Goal: Task Accomplishment & Management: Complete application form

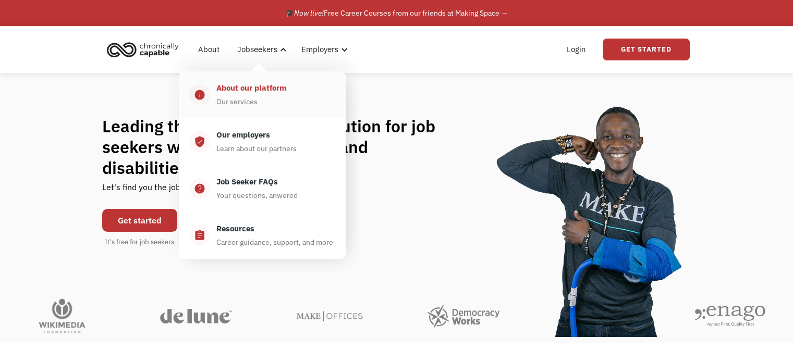
click at [252, 82] on div "About our platform" at bounding box center [251, 88] width 70 height 13
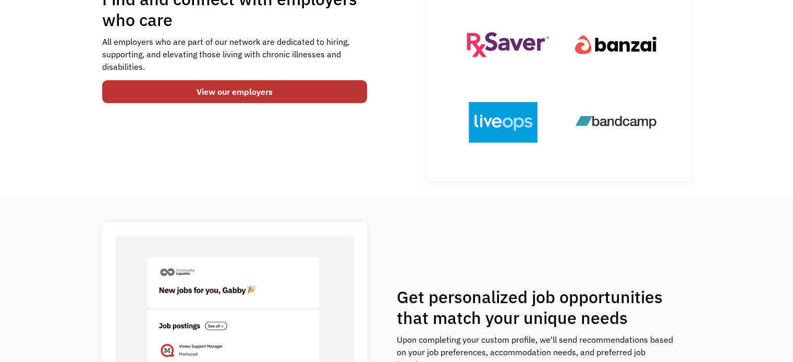
scroll to position [179, 0]
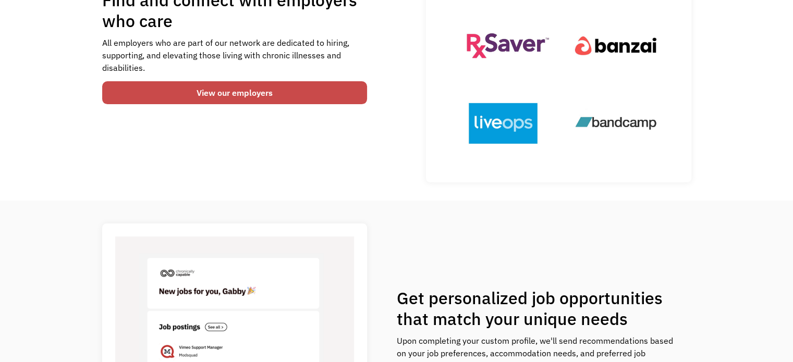
click at [244, 94] on link "View our employers" at bounding box center [234, 92] width 265 height 23
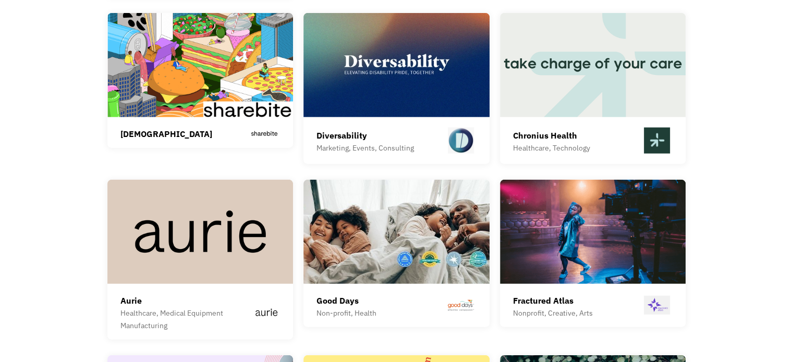
scroll to position [2476, 0]
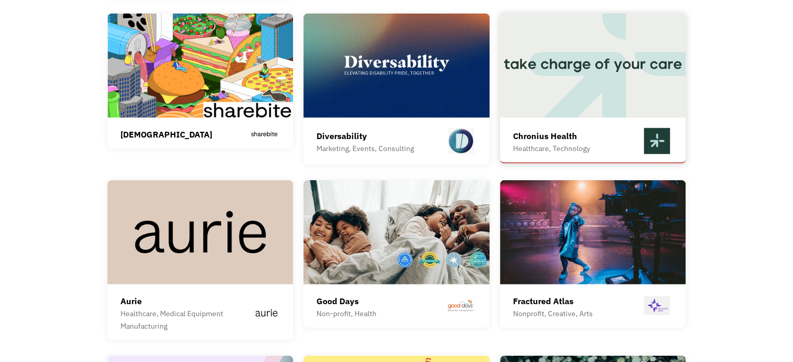
click at [559, 130] on div "Chronius Health" at bounding box center [551, 136] width 77 height 13
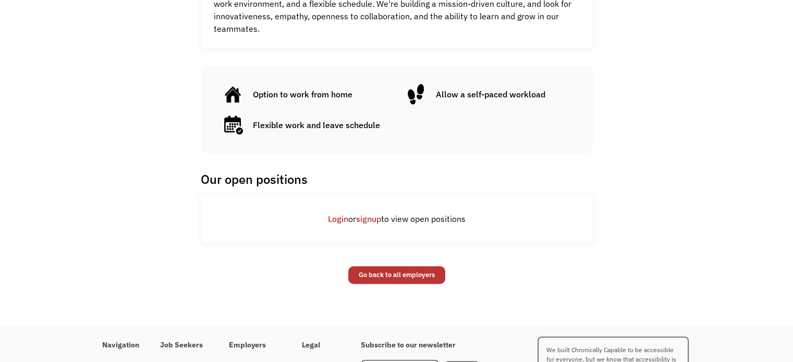
scroll to position [536, 0]
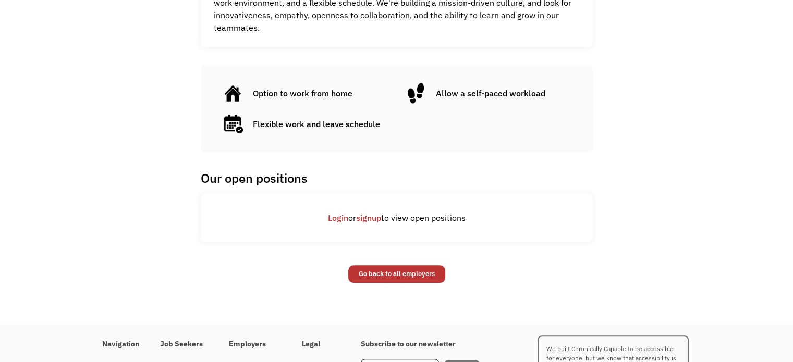
click at [362, 217] on link "signup" at bounding box center [368, 218] width 25 height 10
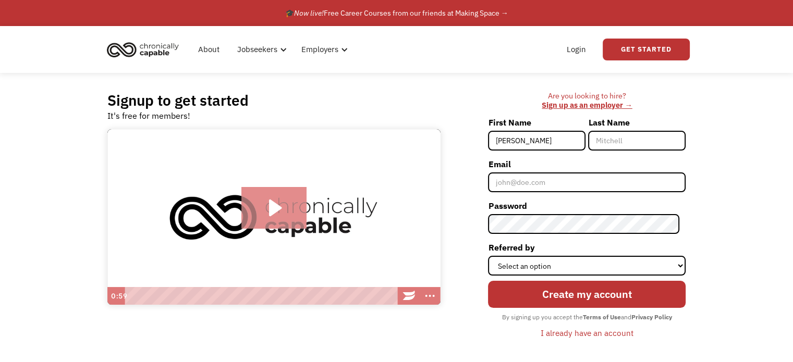
click at [289, 218] on icon "Play Video: Introducing Chronically Capable" at bounding box center [273, 208] width 65 height 42
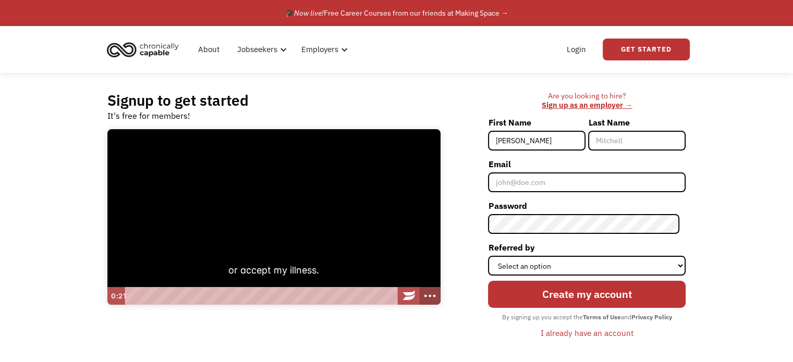
click at [430, 300] on icon "Show more buttons" at bounding box center [430, 296] width 25 height 21
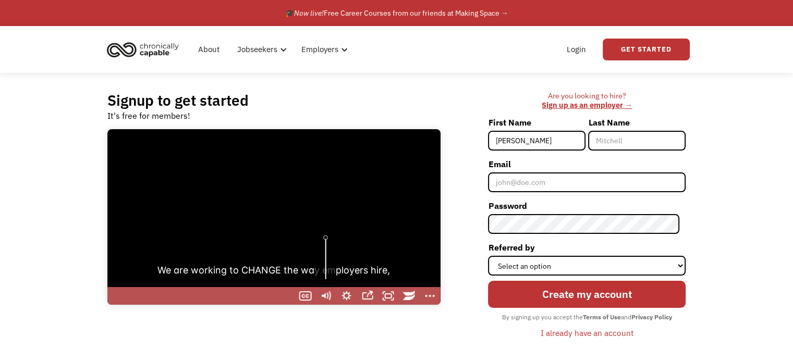
click at [325, 255] on div "Volume" at bounding box center [325, 258] width 21 height 57
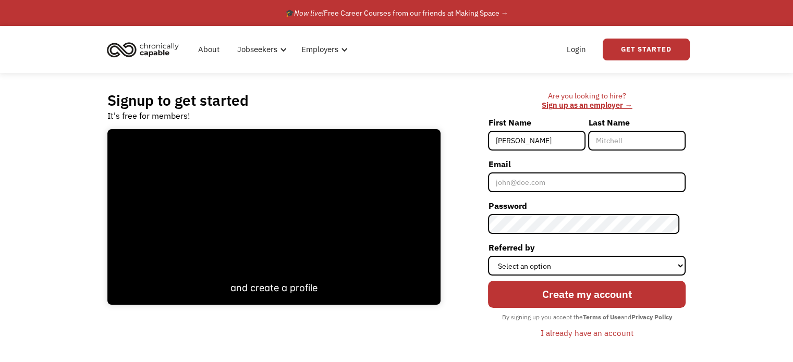
click at [556, 139] on input "Jessi" at bounding box center [536, 141] width 97 height 20
type input "Jessica"
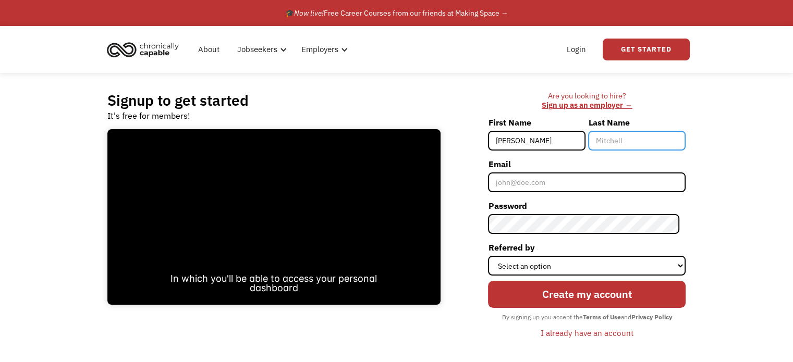
type input "e"
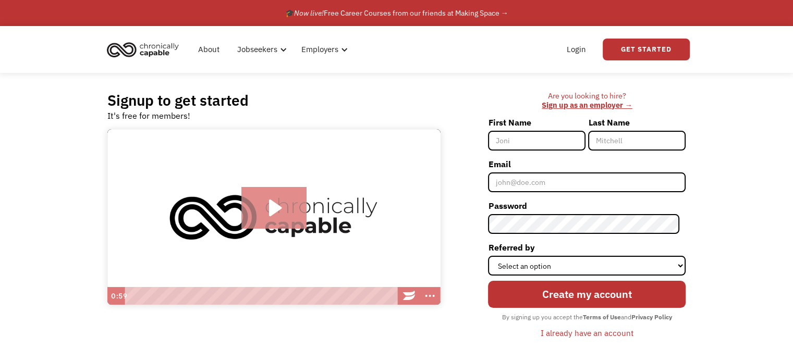
click at [290, 200] on icon "Play Video: Introducing Chronically Capable" at bounding box center [273, 208] width 65 height 42
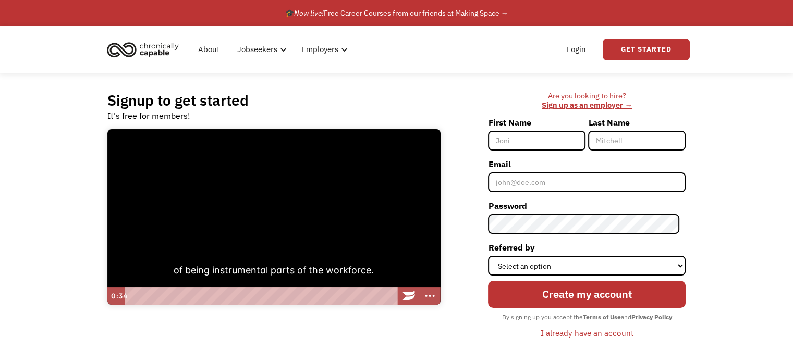
click at [283, 296] on div "Playbar" at bounding box center [262, 296] width 264 height 18
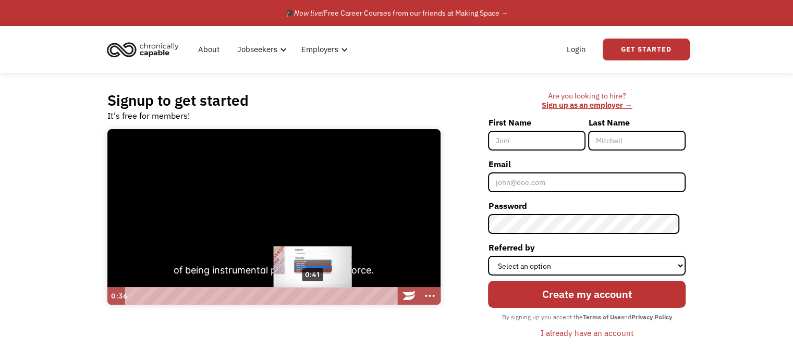
click at [313, 295] on div "0:41" at bounding box center [262, 296] width 264 height 18
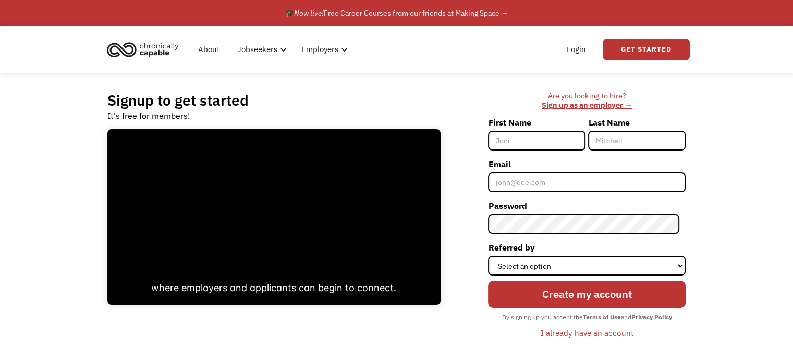
click at [570, 140] on input "First Name" at bounding box center [536, 141] width 97 height 20
type input "[PERSON_NAME]"
type input "Reardon"
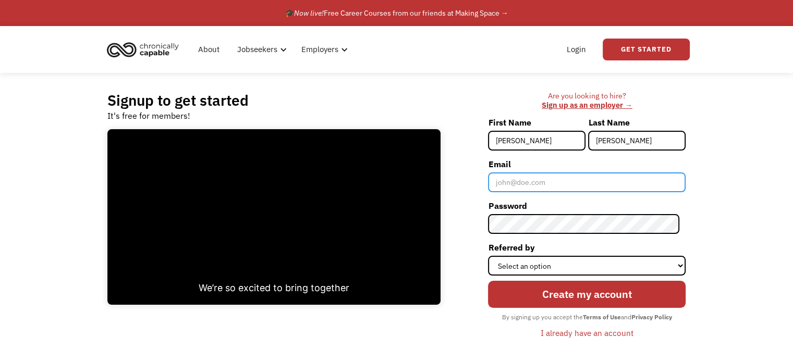
click at [576, 177] on input "Email" at bounding box center [587, 183] width 198 height 20
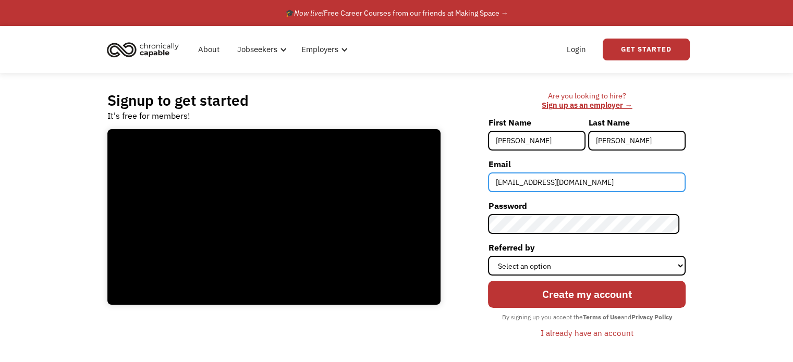
type input "jessireardon201@gmail.com"
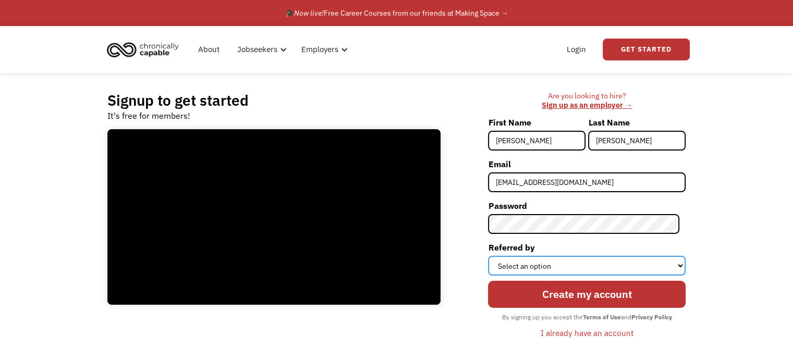
click at [562, 260] on select "Select an option Instagram Facebook Twitter Search Engine News Article Word of …" at bounding box center [587, 266] width 198 height 20
select select "Other"
click at [494, 256] on select "Select an option Instagram Facebook Twitter Search Engine News Article Word of …" at bounding box center [587, 266] width 198 height 20
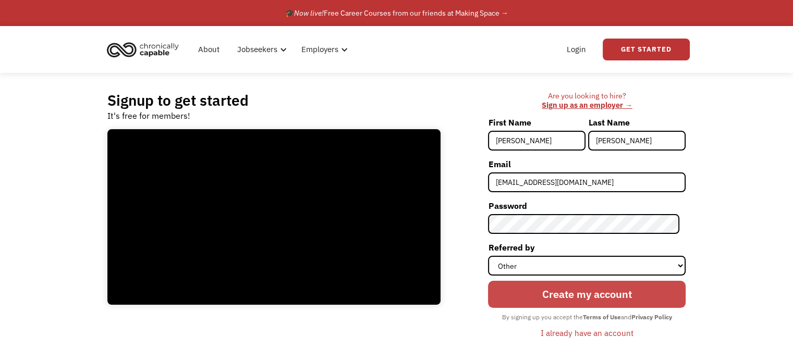
click at [568, 293] on input "Create my account" at bounding box center [587, 294] width 198 height 27
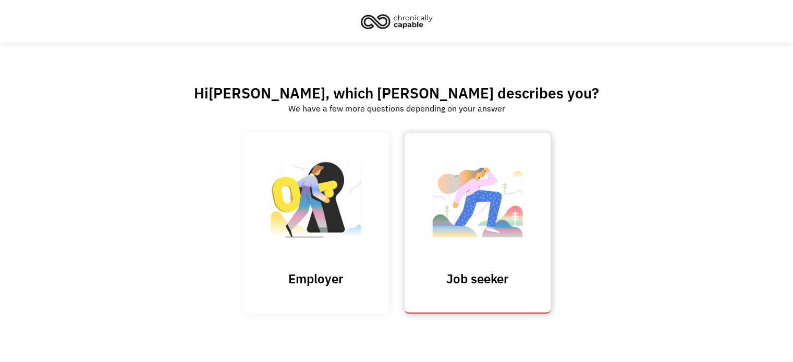
click at [488, 229] on img at bounding box center [477, 205] width 104 height 102
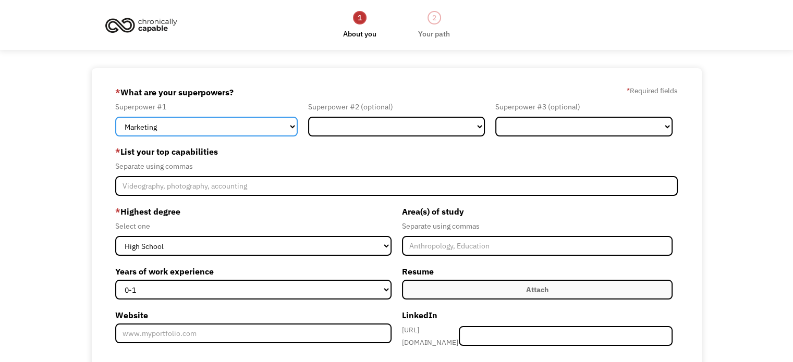
click at [275, 122] on select "Marketing Human Resources Finance Technology Operations Sales Industrial & Manu…" at bounding box center [206, 127] width 182 height 20
select select "Healthcare"
click at [115, 117] on select "Marketing Human Resources Finance Technology Operations Sales Industrial & Manu…" at bounding box center [206, 127] width 182 height 20
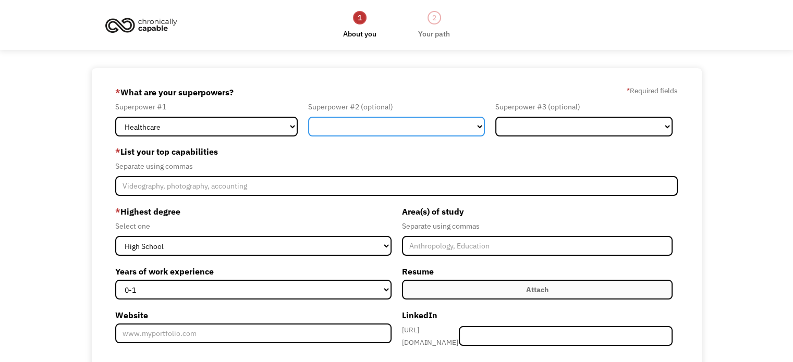
click at [354, 124] on select "Marketing Human Resources Finance Technology Operations Sales Industrial & Manu…" at bounding box center [396, 127] width 177 height 20
select select "Science & Education"
click at [308, 117] on select "Marketing Human Resources Finance Technology Operations Sales Industrial & Manu…" at bounding box center [396, 127] width 177 height 20
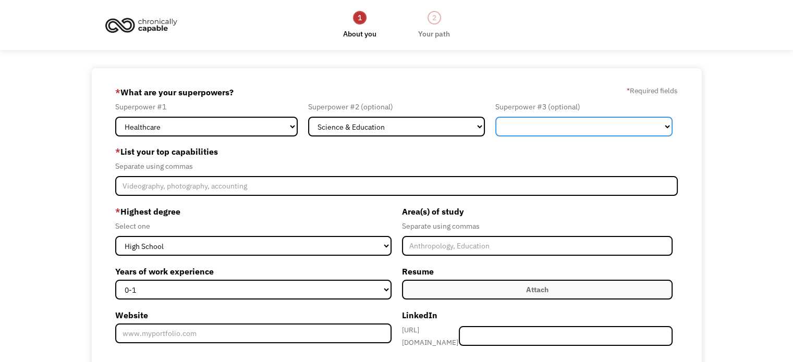
click at [591, 120] on select "Marketing Human Resources Finance Technology Operations Sales Industrial & Manu…" at bounding box center [583, 127] width 177 height 20
select select "Administration"
click at [495, 117] on select "Marketing Human Resources Finance Technology Operations Sales Industrial & Manu…" at bounding box center [583, 127] width 177 height 20
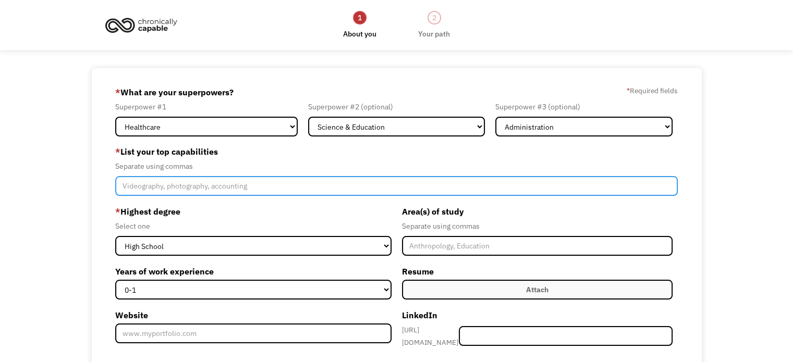
click at [299, 183] on input "Member-Create-Step1" at bounding box center [396, 186] width 562 height 20
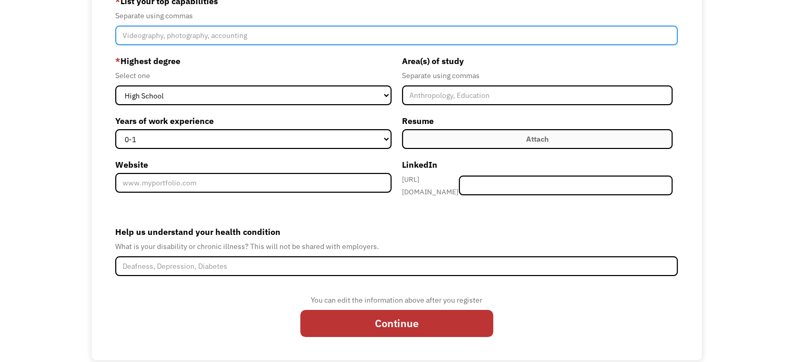
scroll to position [157, 0]
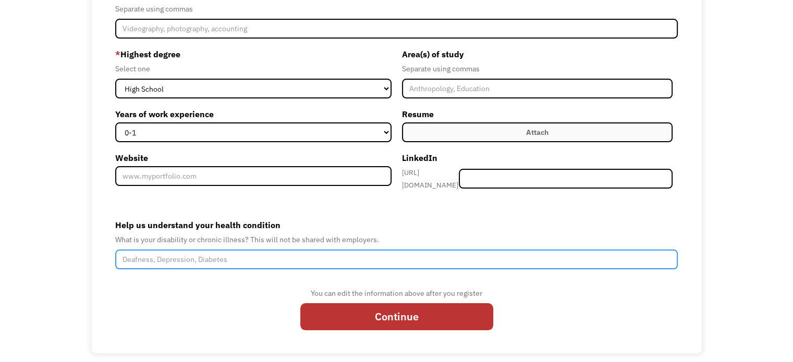
click at [277, 259] on input "Help us understand your health condition" at bounding box center [396, 260] width 562 height 20
type input "A"
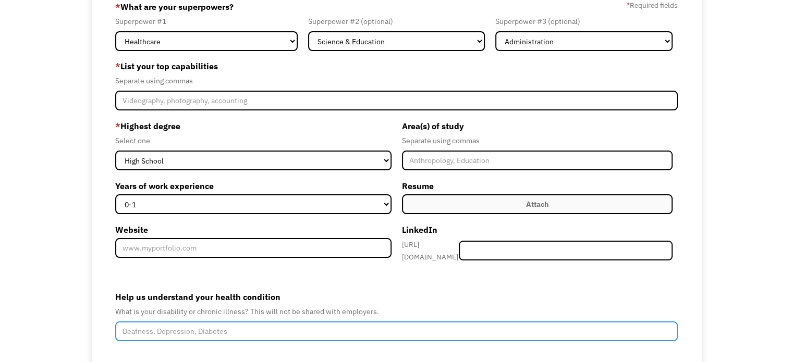
scroll to position [85, 0]
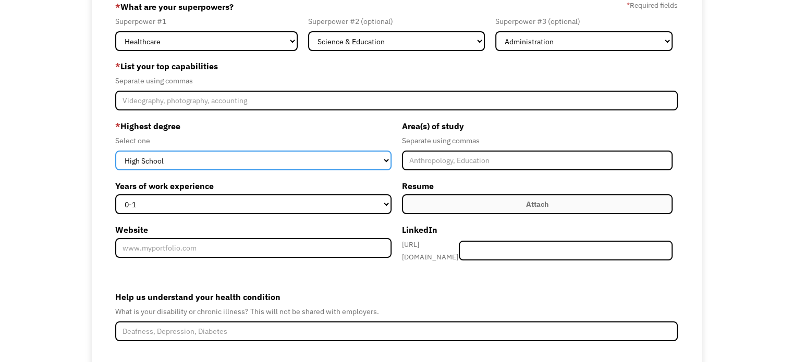
click at [252, 163] on select "High School Associates Bachelors Master's PhD" at bounding box center [253, 161] width 276 height 20
select select "bachelors"
click at [115, 151] on select "High School Associates Bachelors Master's PhD" at bounding box center [253, 161] width 276 height 20
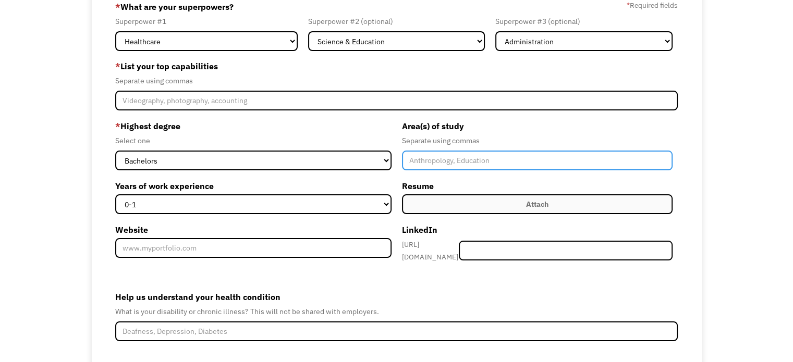
click at [437, 158] on input "Member-Create-Step1" at bounding box center [537, 161] width 271 height 20
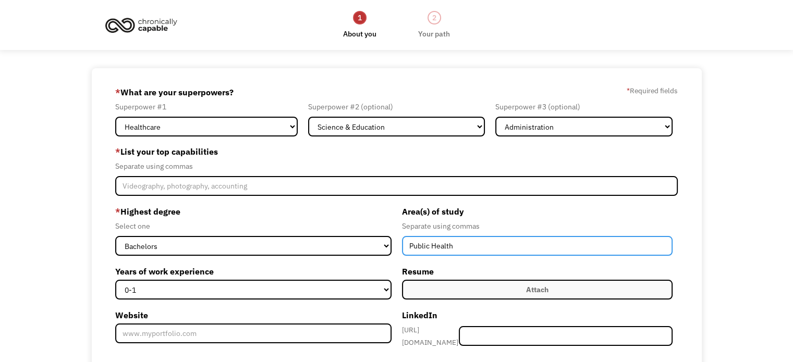
type input "Public Health"
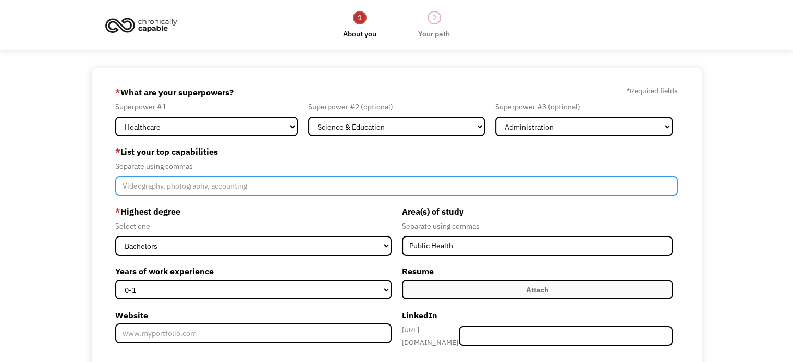
click at [283, 183] on input "Member-Create-Step1" at bounding box center [396, 186] width 562 height 20
click at [149, 185] on input "Health education, Public Health," at bounding box center [396, 186] width 562 height 20
click at [273, 183] on input "Health Education, Public Health," at bounding box center [396, 186] width 562 height 20
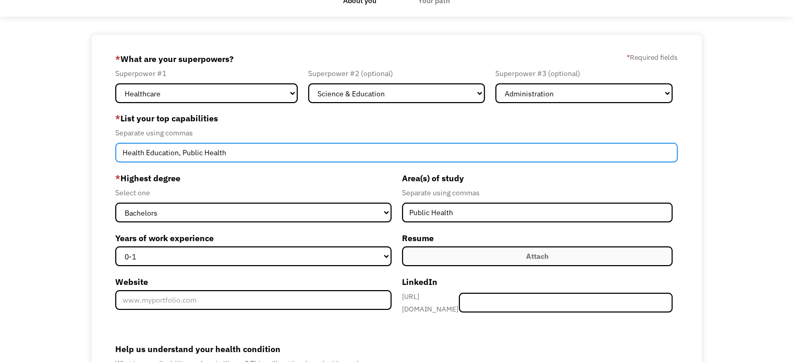
scroll to position [161, 0]
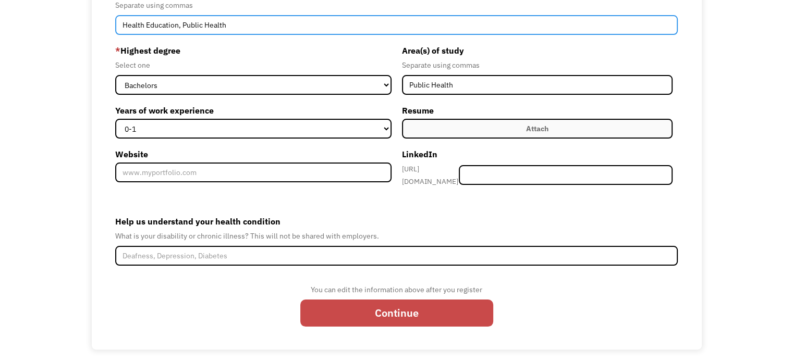
type input "Health Education, Public Health"
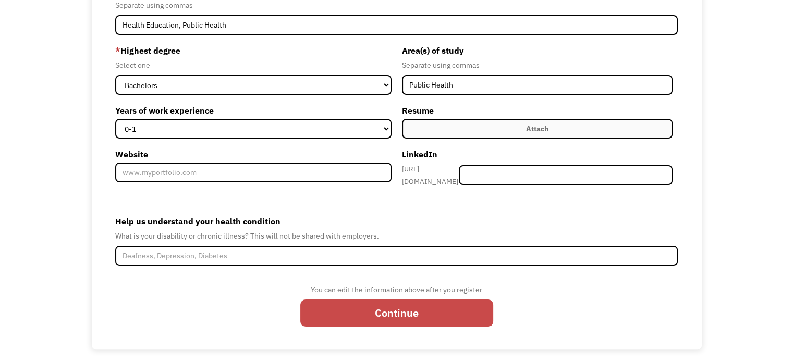
click at [354, 316] on input "Continue" at bounding box center [396, 313] width 193 height 27
type input "Please wait..."
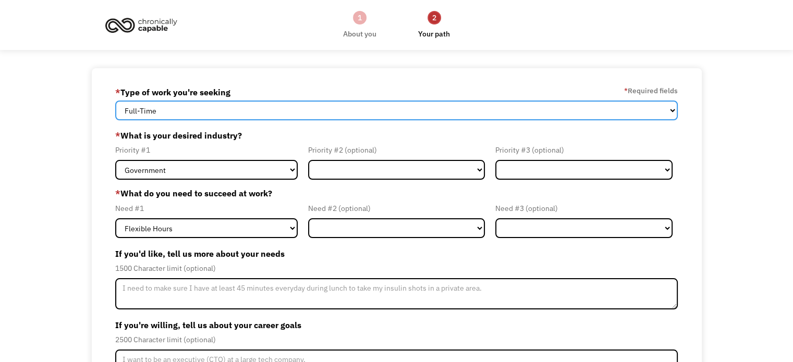
click at [299, 111] on select "Full-Time Part-Time Both Full-Time and Part-Time" at bounding box center [396, 111] width 562 height 20
select select "Both Full-Time and Part-Time"
click at [115, 101] on select "Full-Time Part-Time Both Full-Time and Part-Time" at bounding box center [396, 111] width 562 height 20
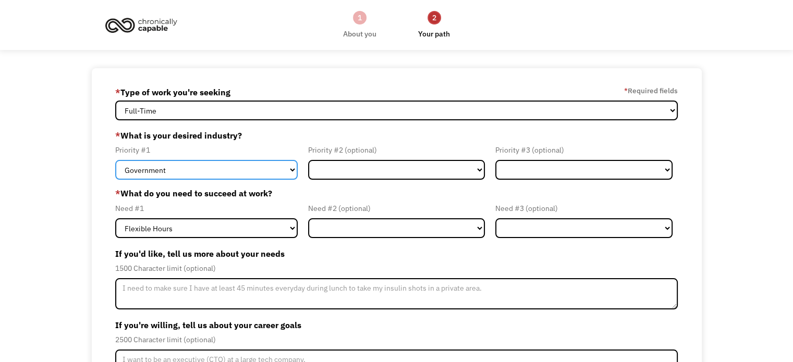
click at [238, 164] on select "Government Finance & Insurance Health & Social Care Tech & Engineering Creative…" at bounding box center [206, 170] width 182 height 20
select select "Health & Social Care"
click at [115, 160] on select "Government Finance & Insurance Health & Social Care Tech & Engineering Creative…" at bounding box center [206, 170] width 182 height 20
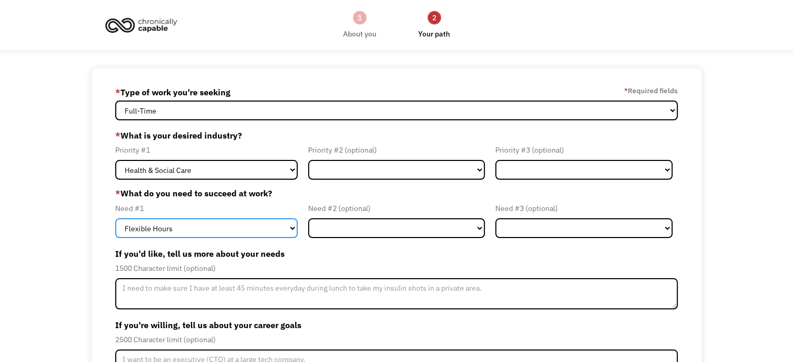
click at [219, 227] on select "Flexible Hours Remote Work Service Animal On-site Accommodations Visual Support…" at bounding box center [206, 228] width 182 height 20
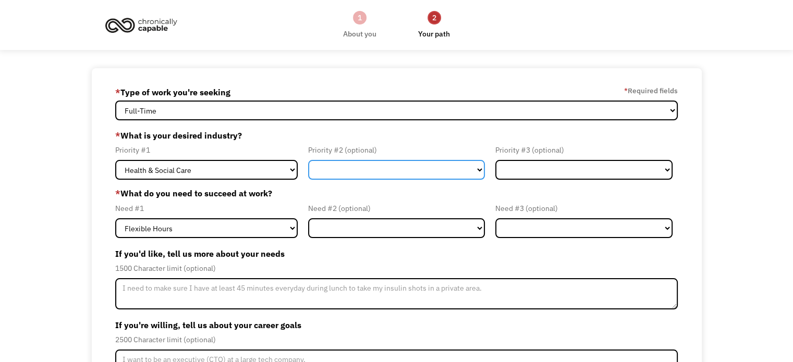
click at [358, 163] on select "Government Finance & Insurance Health & Social Care Tech & Engineering Creative…" at bounding box center [396, 170] width 177 height 20
select select "Administrative"
click at [308, 160] on select "Government Finance & Insurance Health & Social Care Tech & Engineering Creative…" at bounding box center [396, 170] width 177 height 20
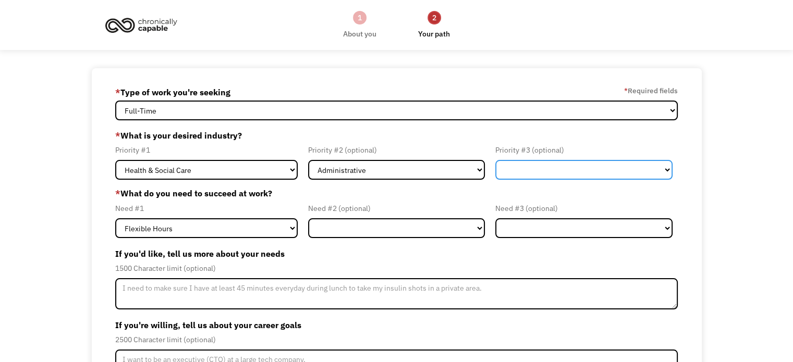
click at [540, 168] on select "Government Finance & Insurance Health & Social Care Tech & Engineering Creative…" at bounding box center [583, 170] width 177 height 20
click at [495, 160] on select "Government Finance & Insurance Health & Social Care Tech & Engineering Creative…" at bounding box center [583, 170] width 177 height 20
click at [549, 175] on select "Government Finance & Insurance Health & Social Care Tech & Engineering Creative…" at bounding box center [583, 170] width 177 height 20
select select "Education"
click at [495, 160] on select "Government Finance & Insurance Health & Social Care Tech & Engineering Creative…" at bounding box center [583, 170] width 177 height 20
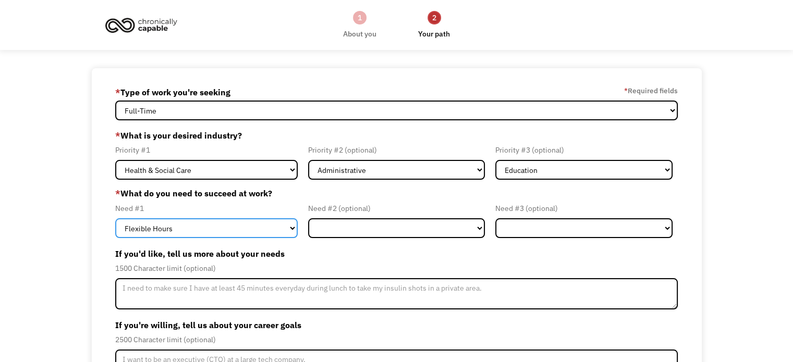
click at [232, 227] on select "Flexible Hours Remote Work Service Animal On-site Accommodations Visual Support…" at bounding box center [206, 228] width 182 height 20
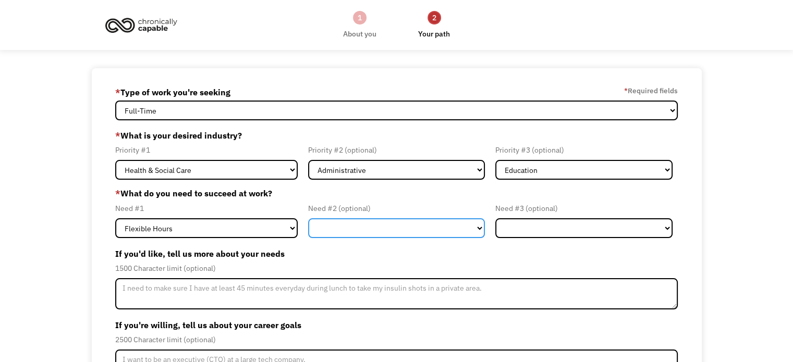
click at [329, 223] on select "Flexible Hours Remote Work Service Animal On-site Accommodations Visual Support…" at bounding box center [396, 228] width 177 height 20
select select "Remote Work"
click at [308, 218] on select "Flexible Hours Remote Work Service Animal On-site Accommodations Visual Support…" at bounding box center [396, 228] width 177 height 20
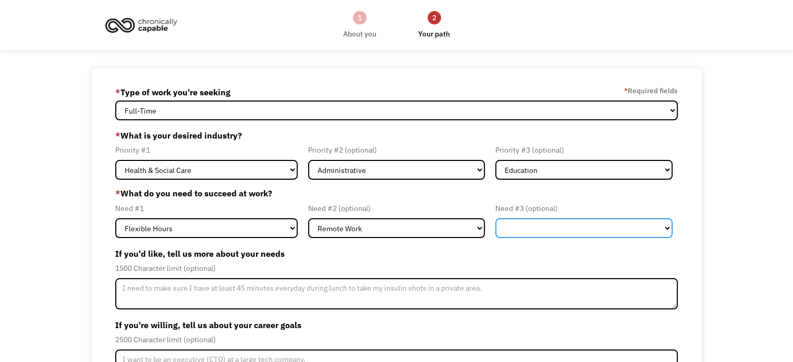
click at [531, 224] on select "Flexible Hours Remote Work Service Animal On-site Accommodations Visual Support…" at bounding box center [583, 228] width 177 height 20
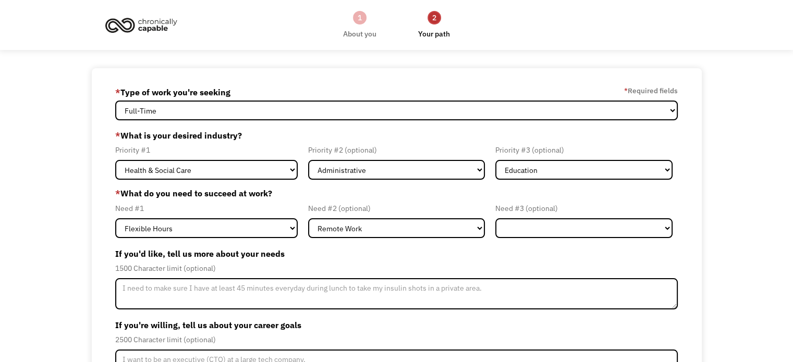
click at [720, 263] on div "68b39bc7804ba9463cf5bf18 jessireardon201@gmail.com Jessica Reardon * Type of wo…" at bounding box center [396, 266] width 793 height 397
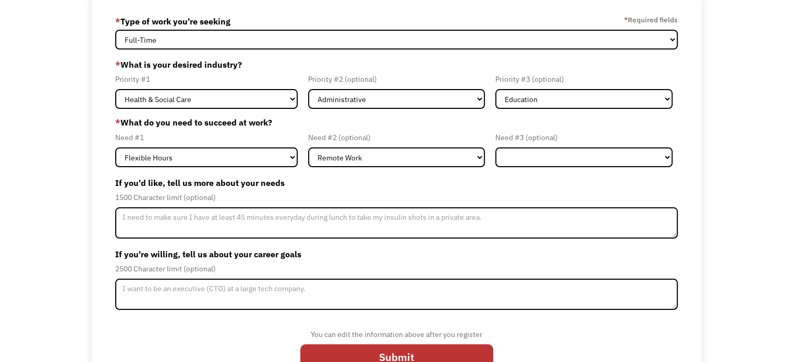
scroll to position [102, 0]
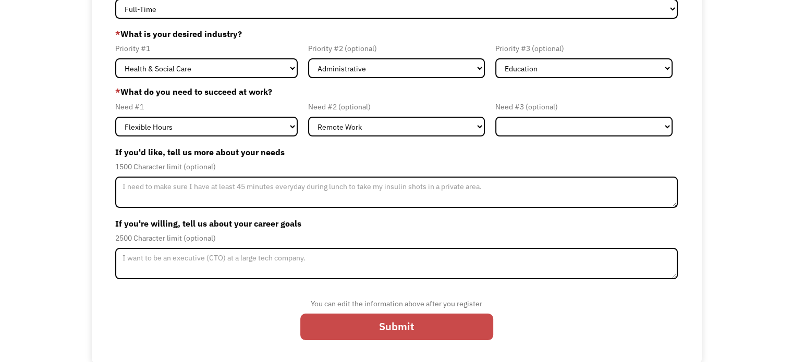
click at [370, 335] on input "Submit" at bounding box center [396, 327] width 193 height 27
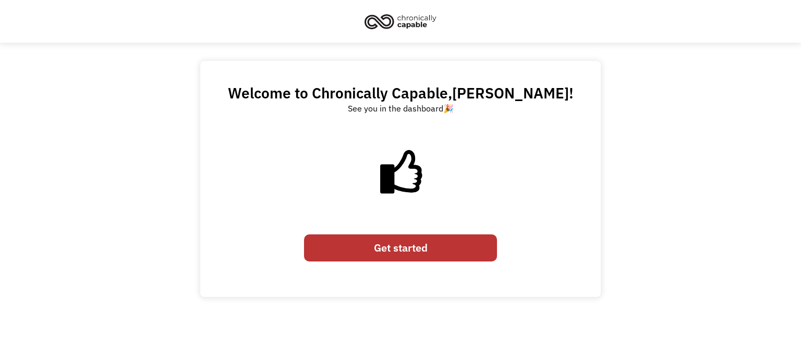
click at [425, 238] on link "Get started" at bounding box center [400, 248] width 193 height 27
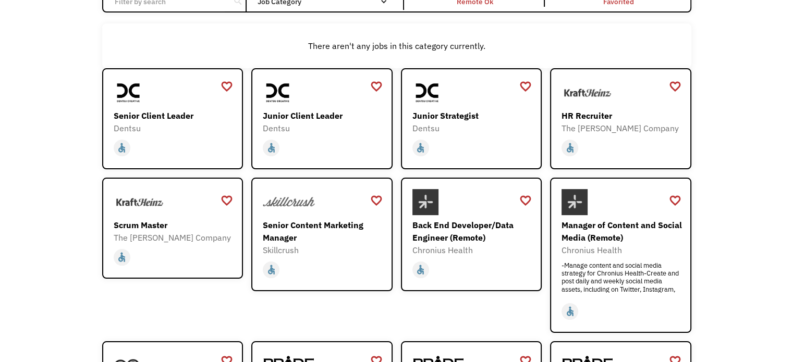
scroll to position [136, 0]
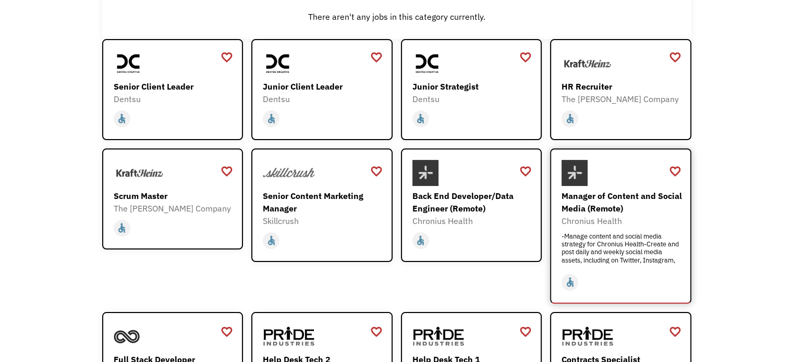
click at [603, 206] on div "Manager of Content and Social Media (Remote)" at bounding box center [621, 202] width 121 height 25
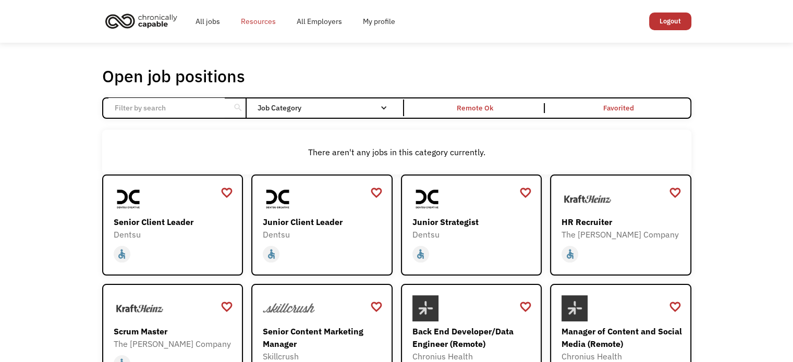
drag, startPoint x: 206, startPoint y: 23, endPoint x: 259, endPoint y: 16, distance: 53.2
click at [259, 16] on link "Resources" at bounding box center [258, 21] width 56 height 33
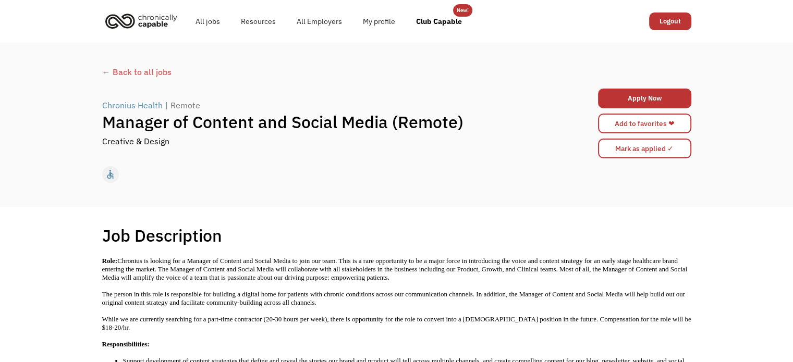
click at [113, 70] on div "← Back to all jobs" at bounding box center [396, 72] width 589 height 13
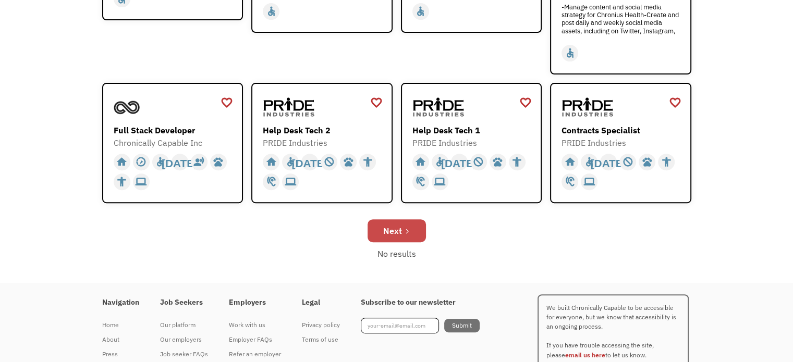
click at [411, 233] on link "Next" at bounding box center [396, 230] width 58 height 23
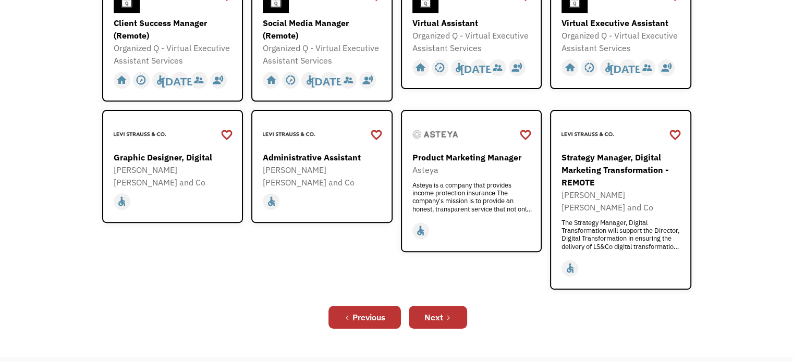
scroll to position [335, 0]
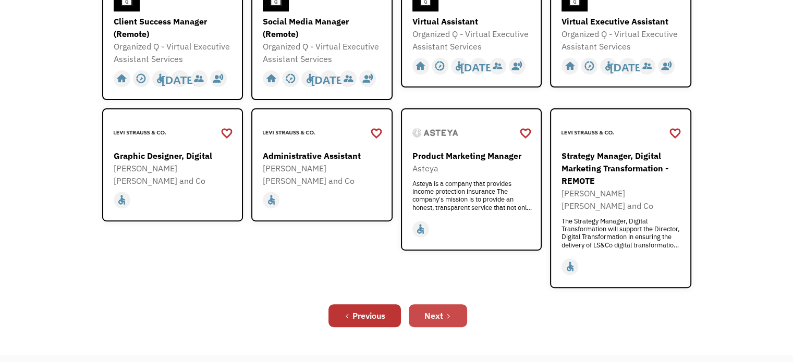
click at [415, 304] on link "Next" at bounding box center [438, 315] width 58 height 23
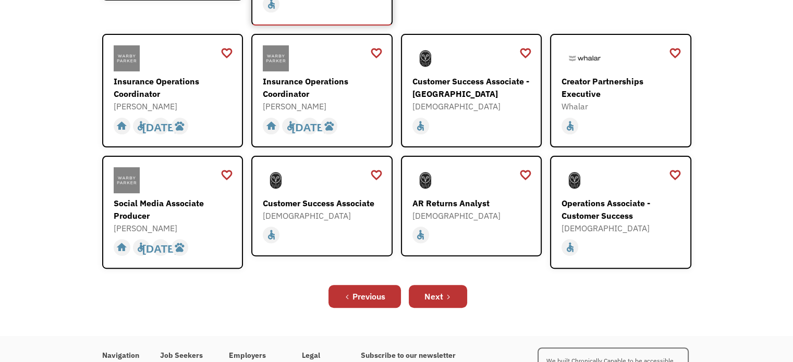
scroll to position [327, 0]
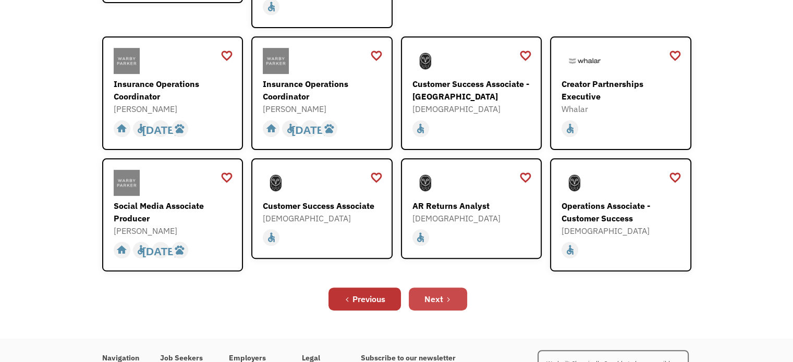
click at [431, 293] on div "Next" at bounding box center [433, 299] width 19 height 13
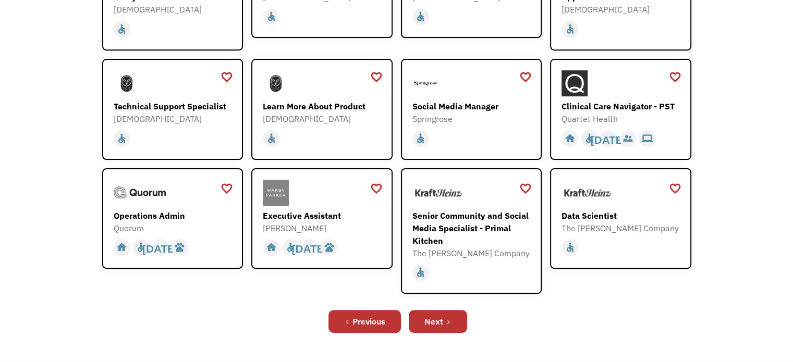
scroll to position [238, 0]
click at [434, 316] on div "Next" at bounding box center [433, 321] width 19 height 13
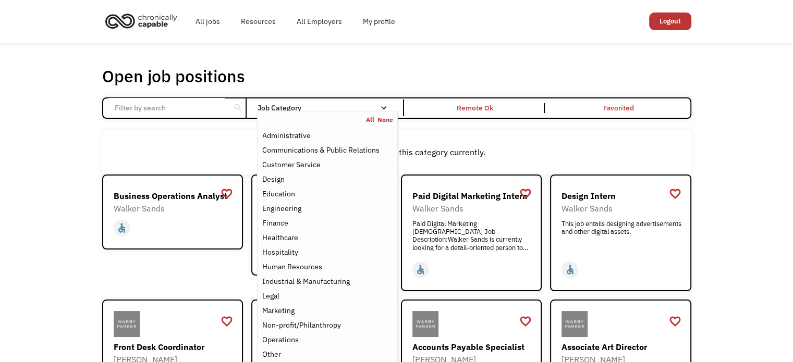
click at [275, 111] on div "Job Category" at bounding box center [327, 107] width 140 height 7
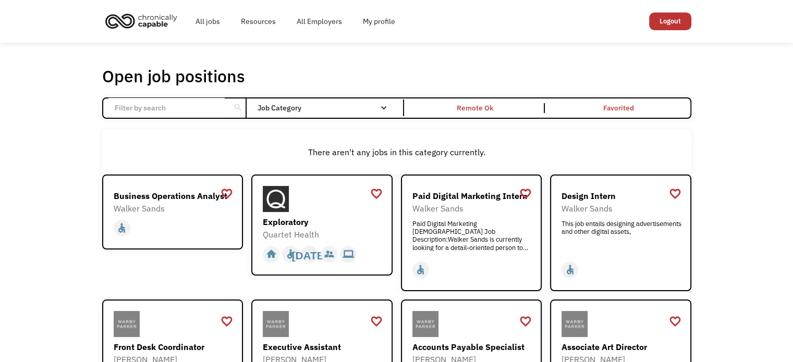
click at [275, 111] on div "Job Category" at bounding box center [327, 107] width 140 height 7
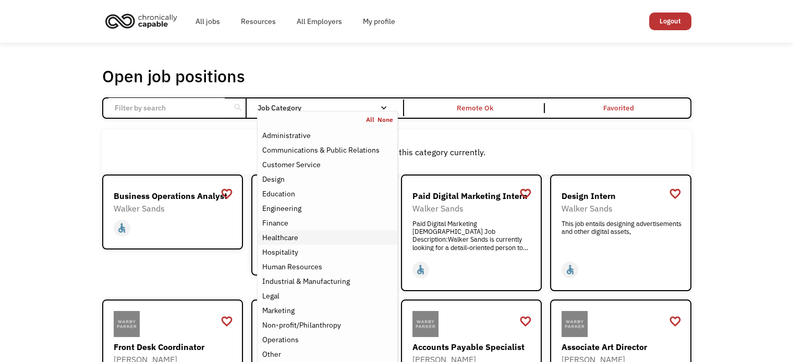
click at [340, 237] on div "Healthcare" at bounding box center [327, 237] width 131 height 13
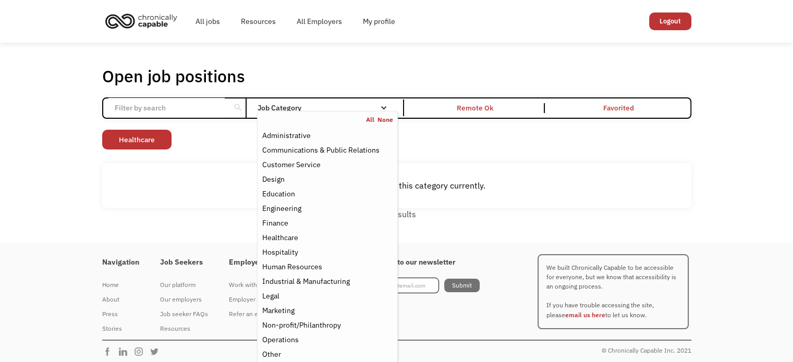
click at [587, 239] on div "Open job positions You have X liked items Search search Filter by category Admi…" at bounding box center [396, 143] width 793 height 200
click at [336, 194] on div "Education" at bounding box center [327, 194] width 131 height 13
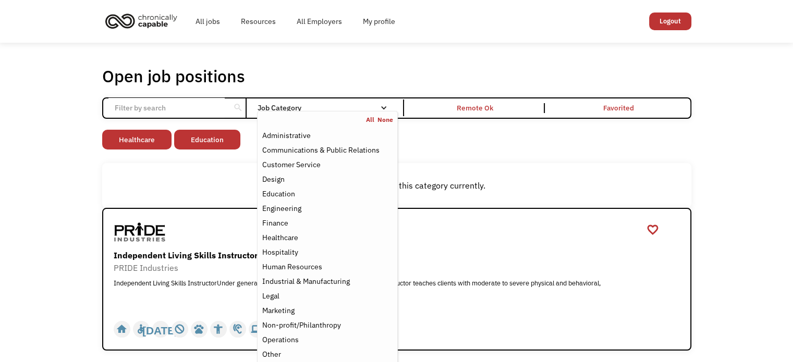
click at [250, 171] on div "There aren't any jobs in this category currently." at bounding box center [396, 185] width 589 height 45
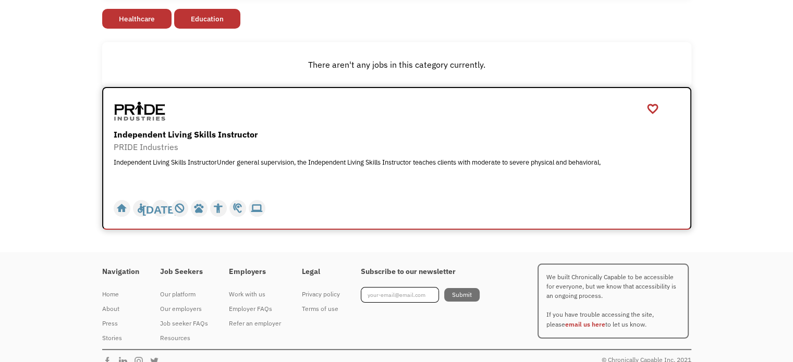
scroll to position [123, 0]
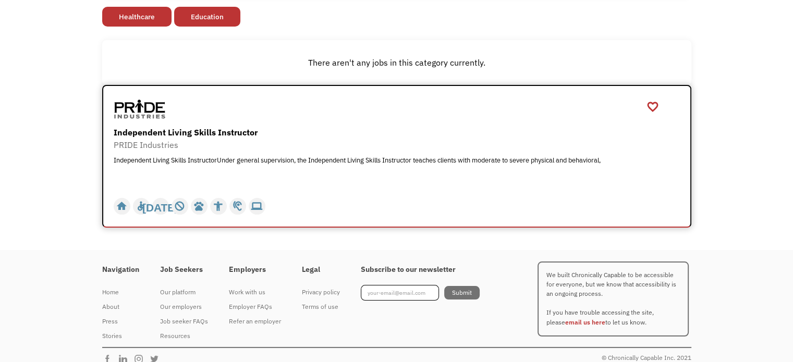
click at [332, 129] on div "Independent Living Skills Instructor" at bounding box center [398, 132] width 569 height 13
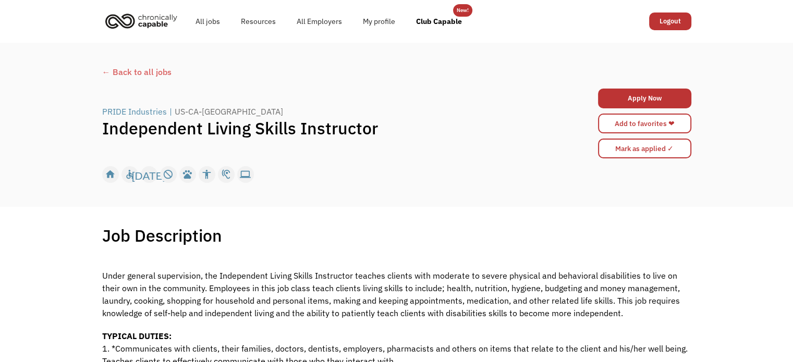
click at [146, 68] on div "← Back to all jobs" at bounding box center [396, 72] width 589 height 13
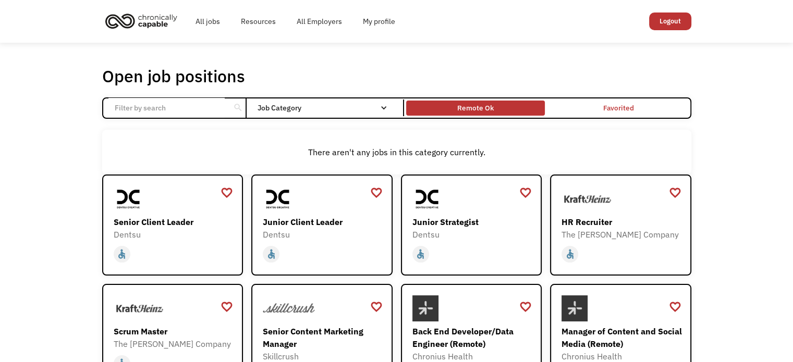
click at [474, 106] on div "Remote Ok" at bounding box center [475, 108] width 36 height 13
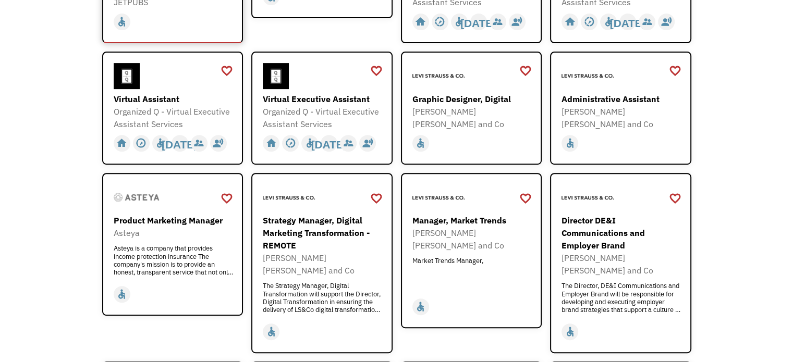
scroll to position [440, 0]
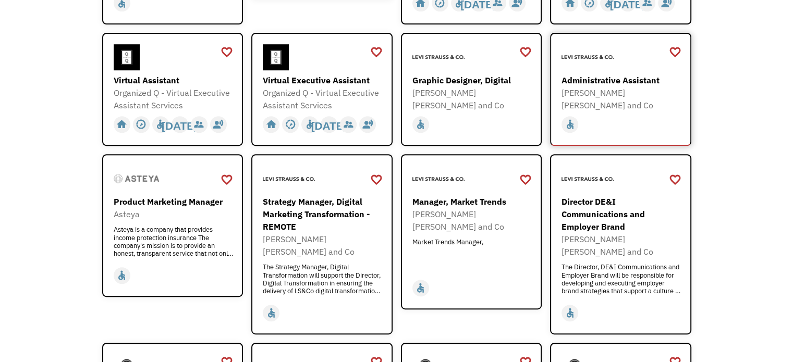
drag, startPoint x: 626, startPoint y: 88, endPoint x: 598, endPoint y: 85, distance: 27.7
click at [598, 85] on div "Administrative Assistant Levi Strauss and Co https://levistraussandco.wd5.mywor…" at bounding box center [621, 93] width 121 height 38
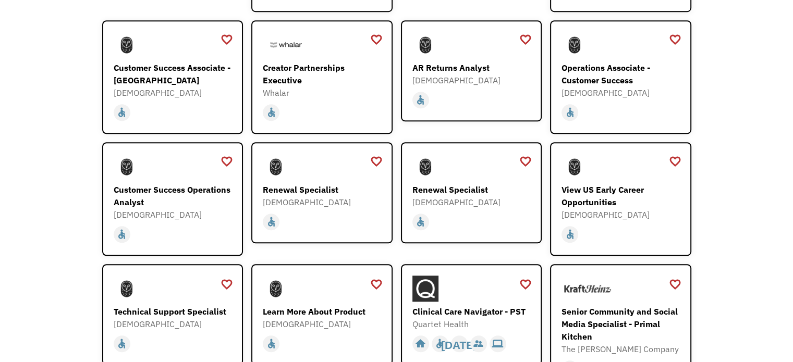
scroll to position [801, 0]
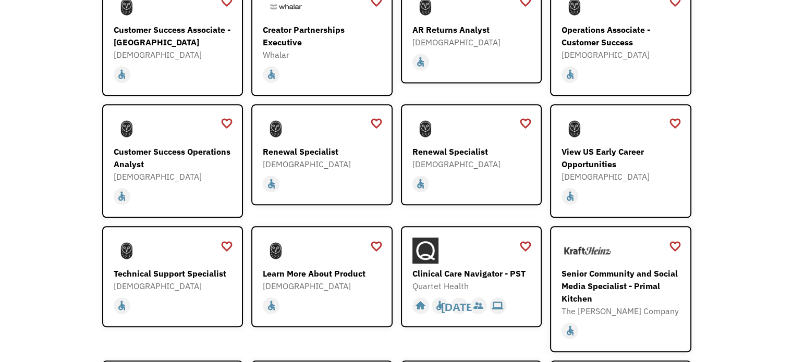
drag, startPoint x: 799, startPoint y: 130, endPoint x: 784, endPoint y: 72, distance: 59.7
click at [784, 72] on div "Open job positions You have X liked items Search search Filter by category Admi…" at bounding box center [396, 30] width 793 height 1577
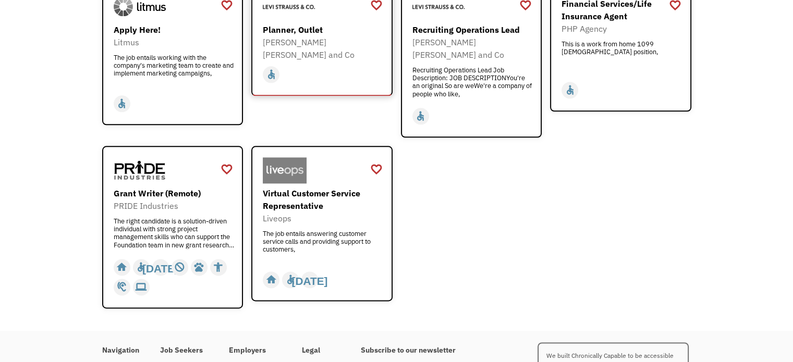
scroll to position [1291, 0]
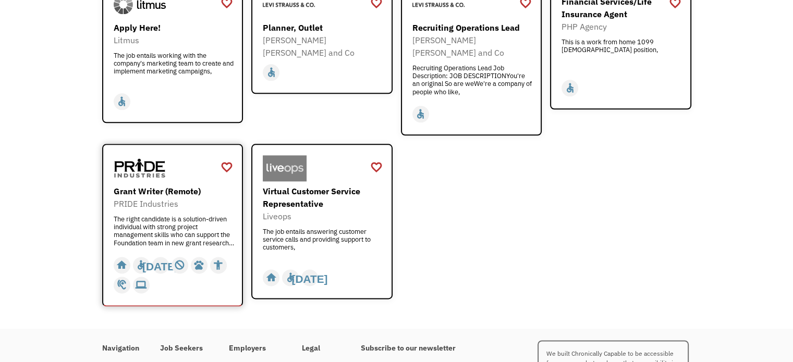
click at [169, 185] on div "Grant Writer (Remote)" at bounding box center [174, 191] width 121 height 13
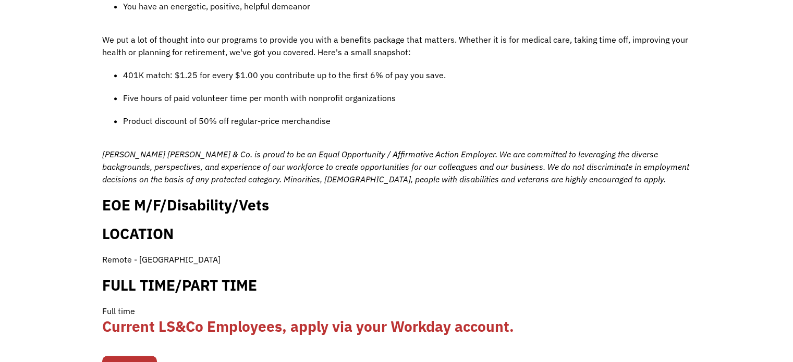
scroll to position [926, 0]
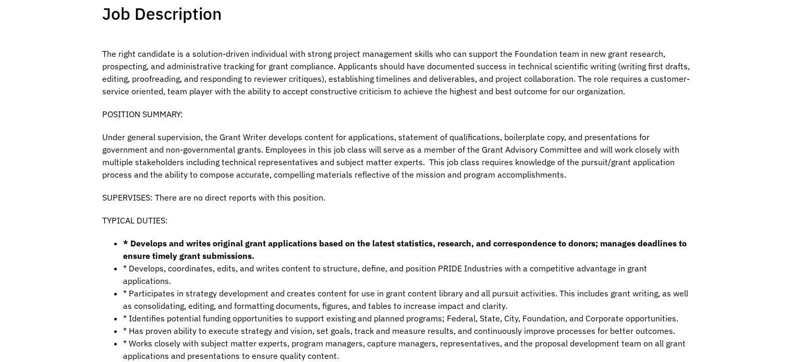
scroll to position [225, 0]
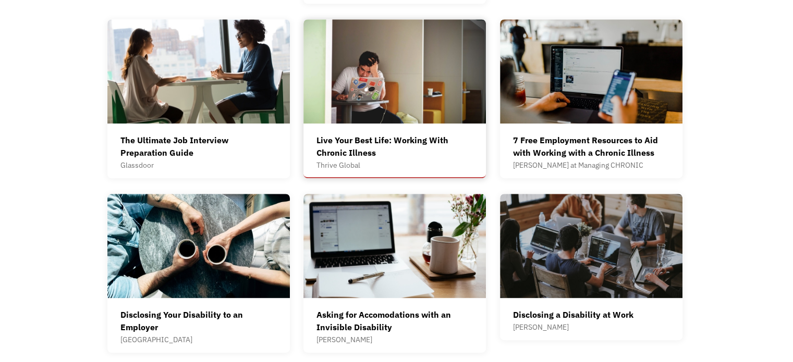
scroll to position [517, 0]
